Goal: Find specific page/section: Find specific page/section

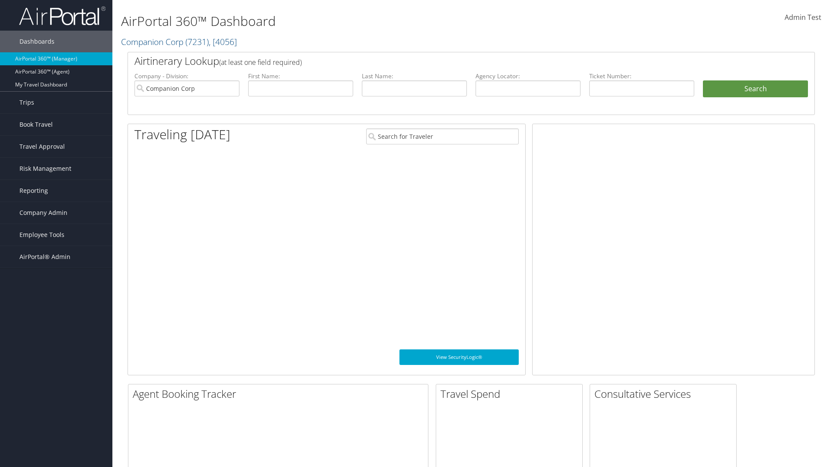
click at [56, 213] on span "Company Admin" at bounding box center [43, 213] width 48 height 22
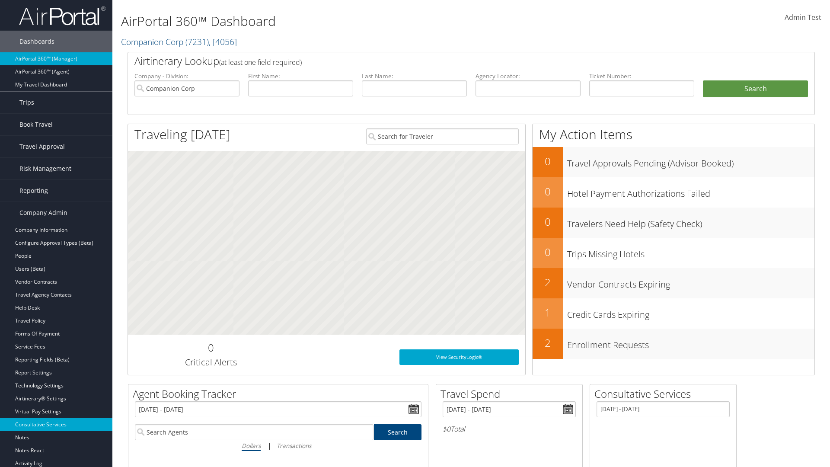
click at [56, 424] on link "Consultative Services" at bounding box center [56, 424] width 112 height 13
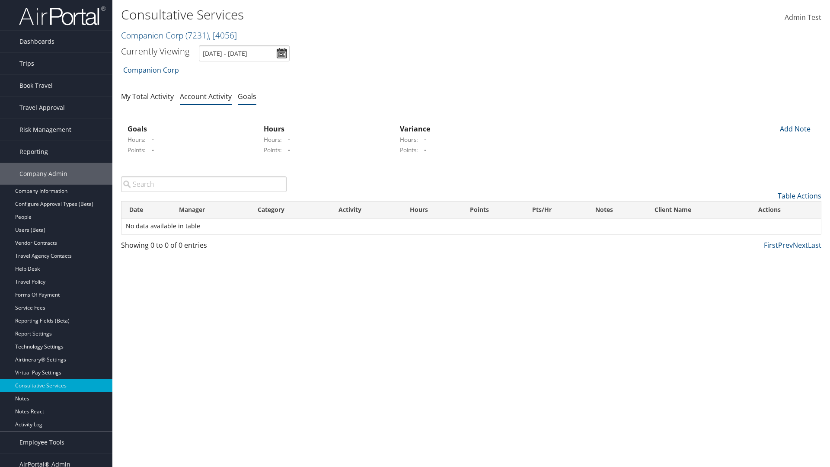
click at [247, 96] on link "Goals" at bounding box center [247, 97] width 19 height 10
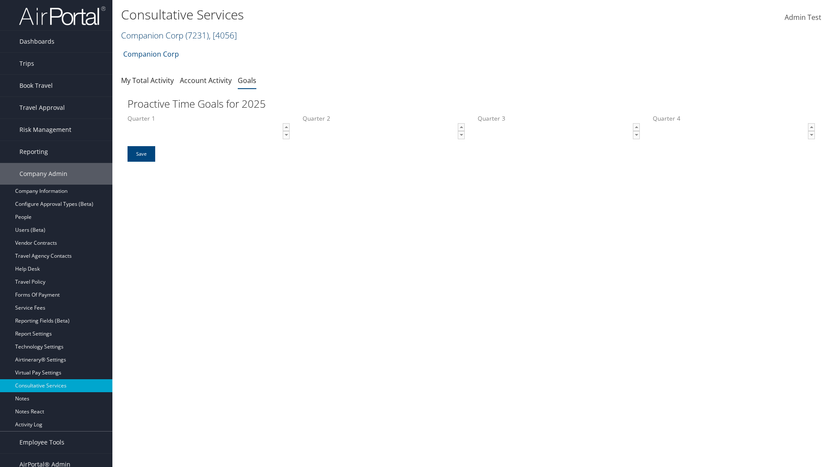
click at [152, 35] on link "Companion Corp ( 7231 ) , [ 4056 ]" at bounding box center [179, 35] width 116 height 12
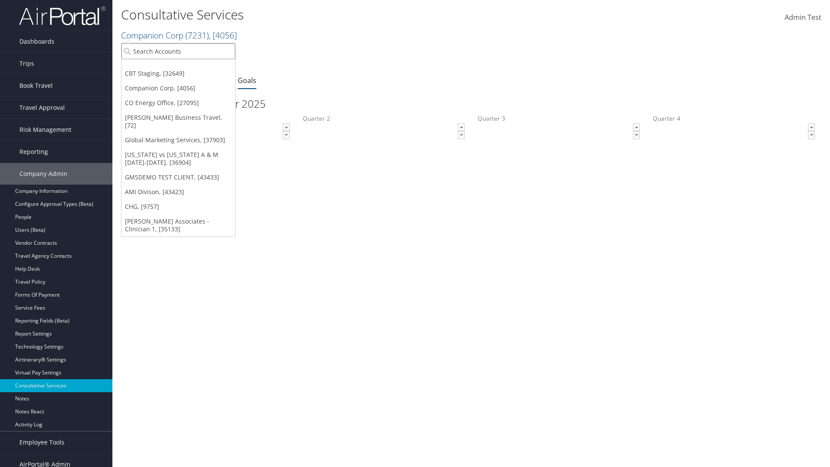
click at [178, 51] on input "search" at bounding box center [178, 51] width 114 height 16
type input "Global Marketing Services"
click at [186, 67] on div "Global Marketing Services (301946), [37903]" at bounding box center [186, 67] width 139 height 8
